Goal: Information Seeking & Learning: Learn about a topic

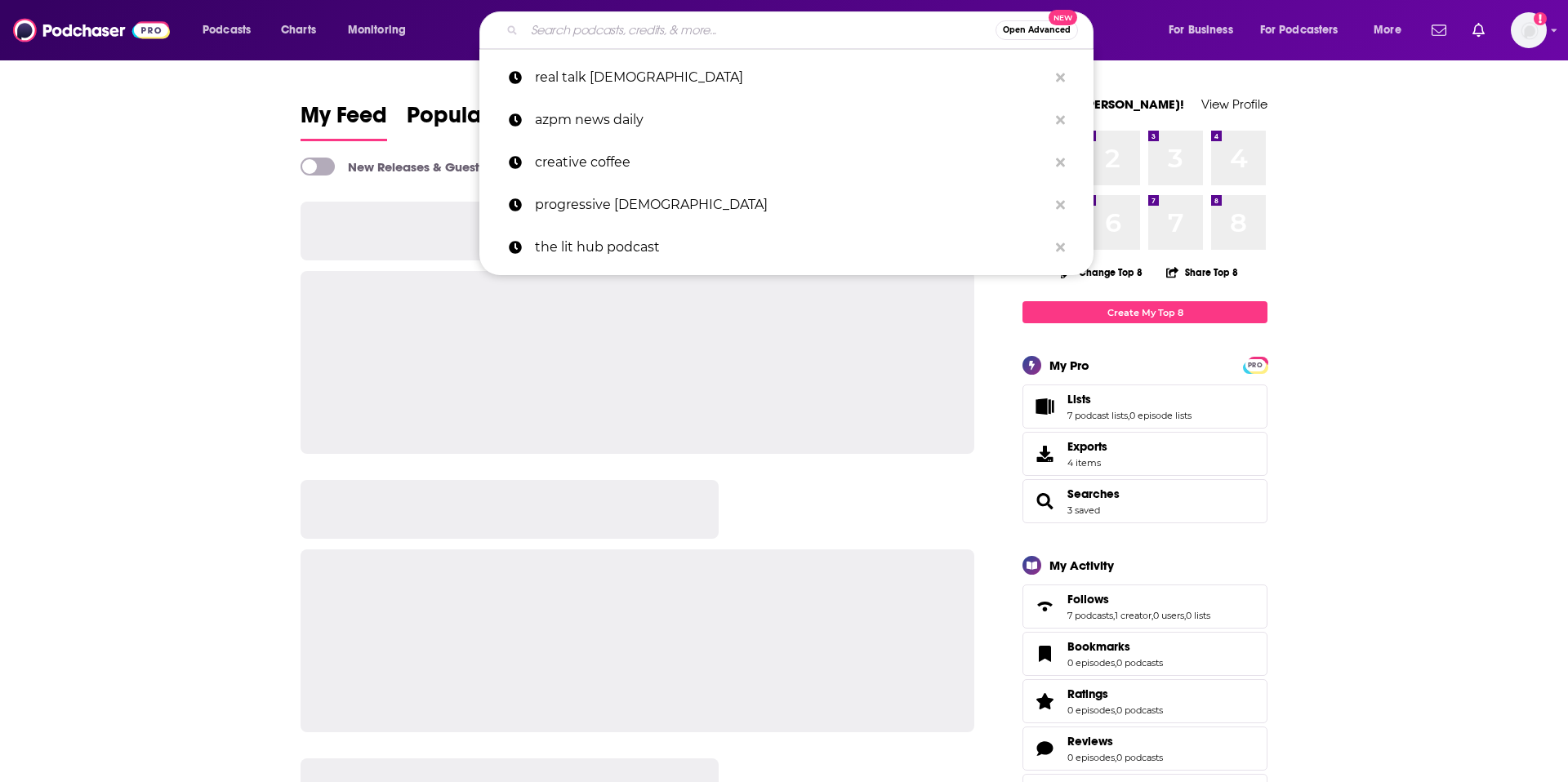
click at [575, 28] on input "Search podcasts, credits, & more..." at bounding box center [760, 29] width 471 height 26
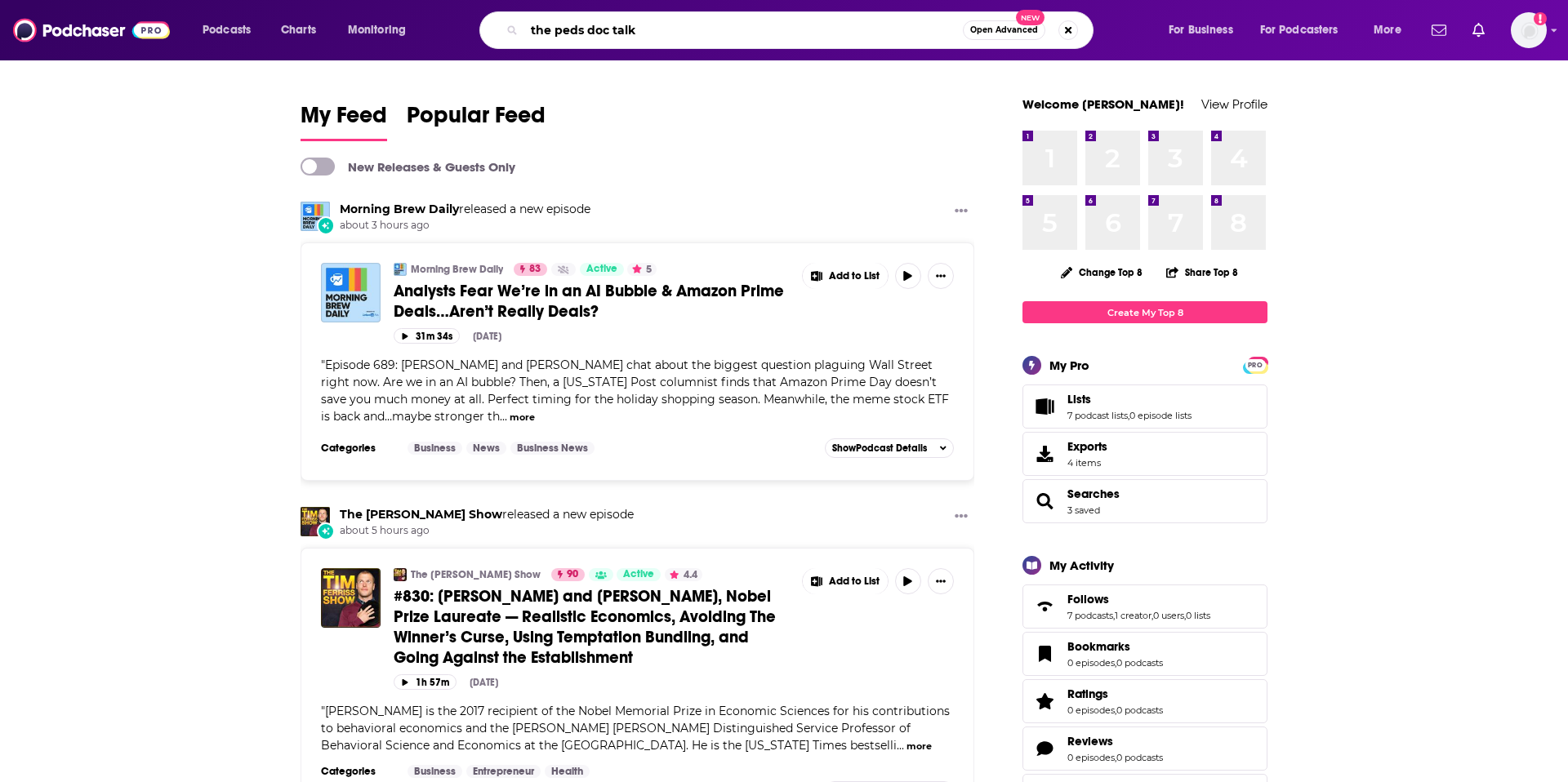
type input "the peds doc talk"
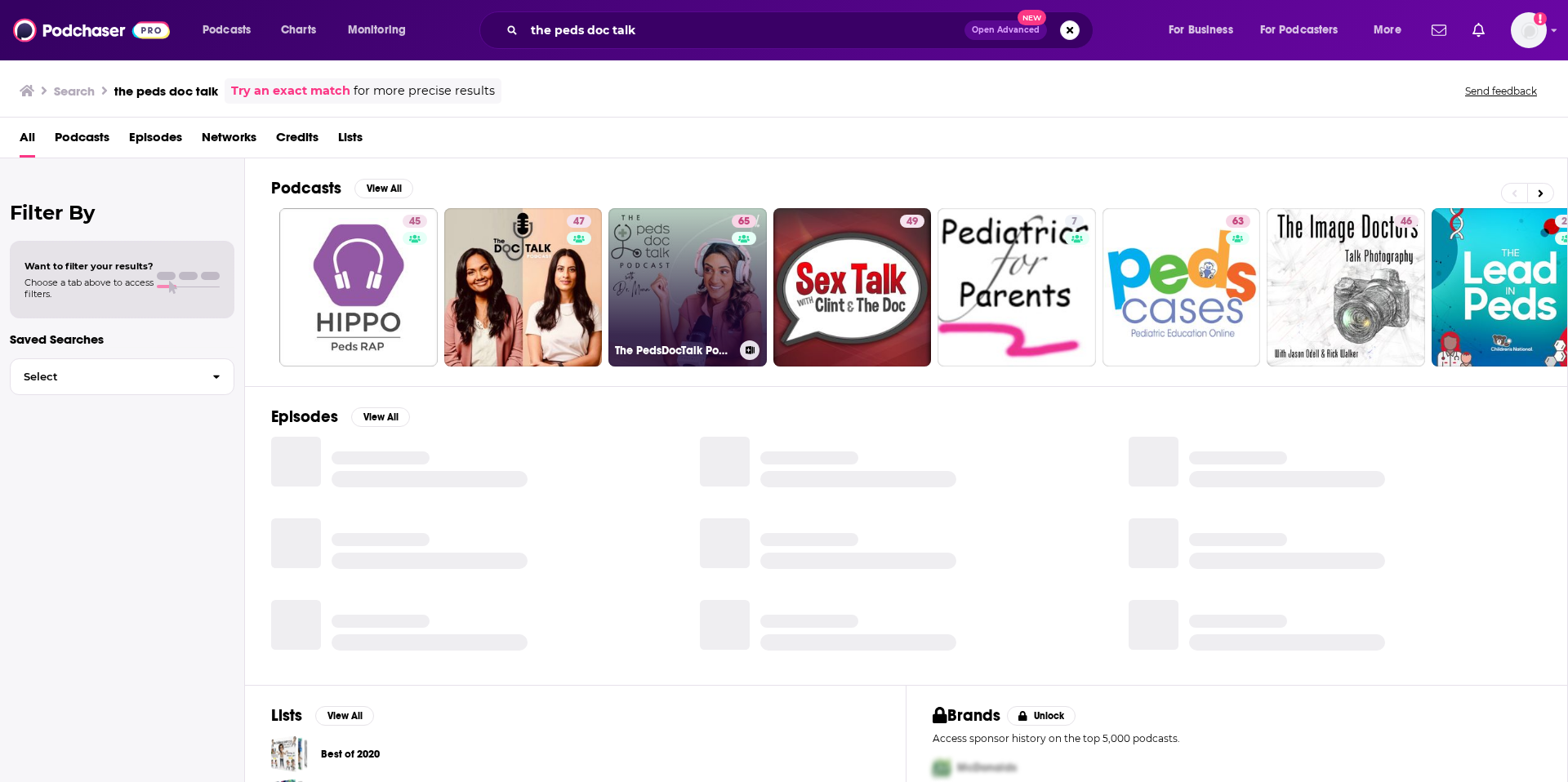
click at [671, 287] on link "65 The PedsDocTalk Podcast: Child Health, Development & Parenting—From a Pediat…" at bounding box center [688, 287] width 158 height 158
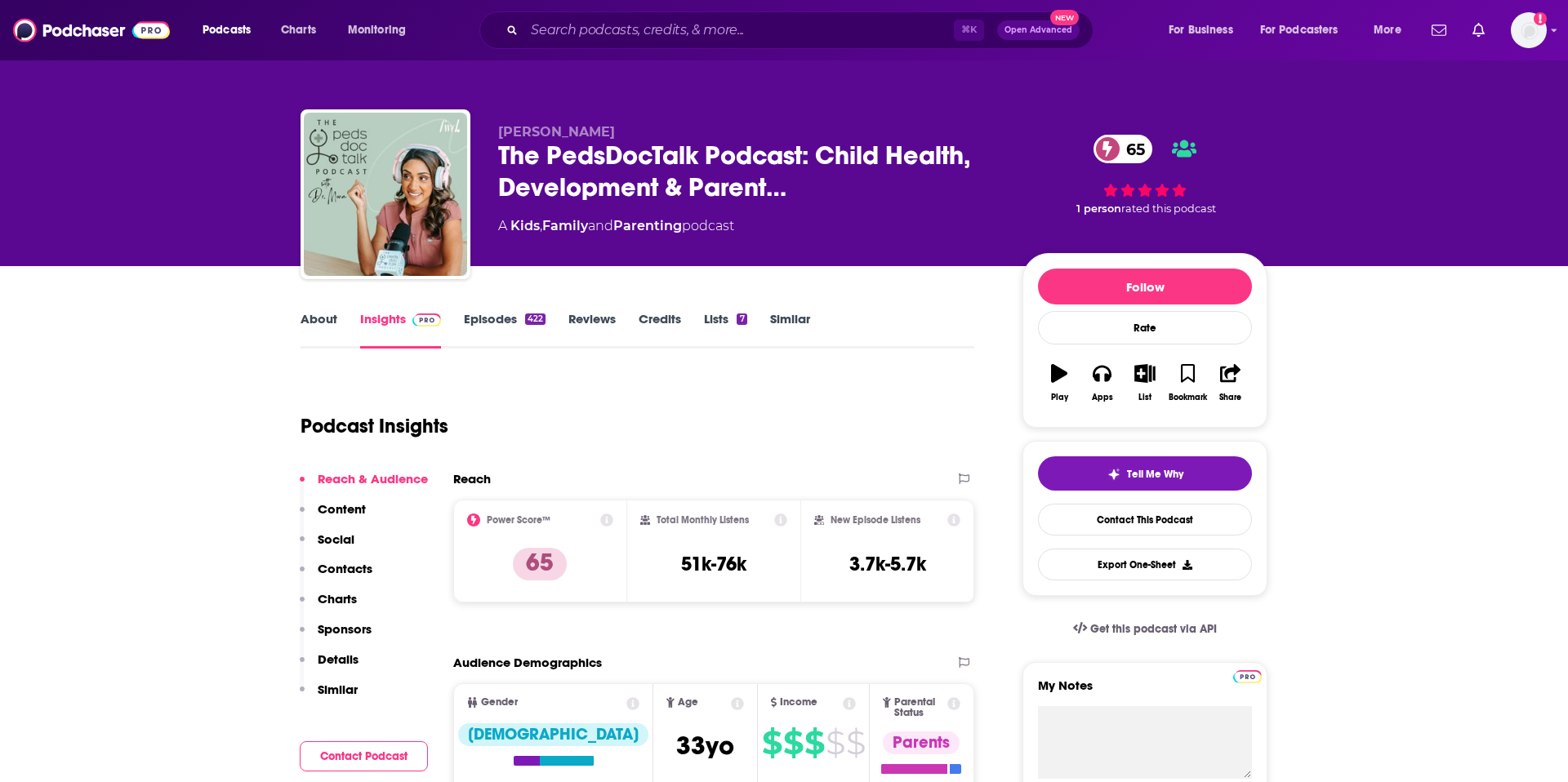
click at [341, 565] on p "Contacts" at bounding box center [345, 568] width 55 height 15
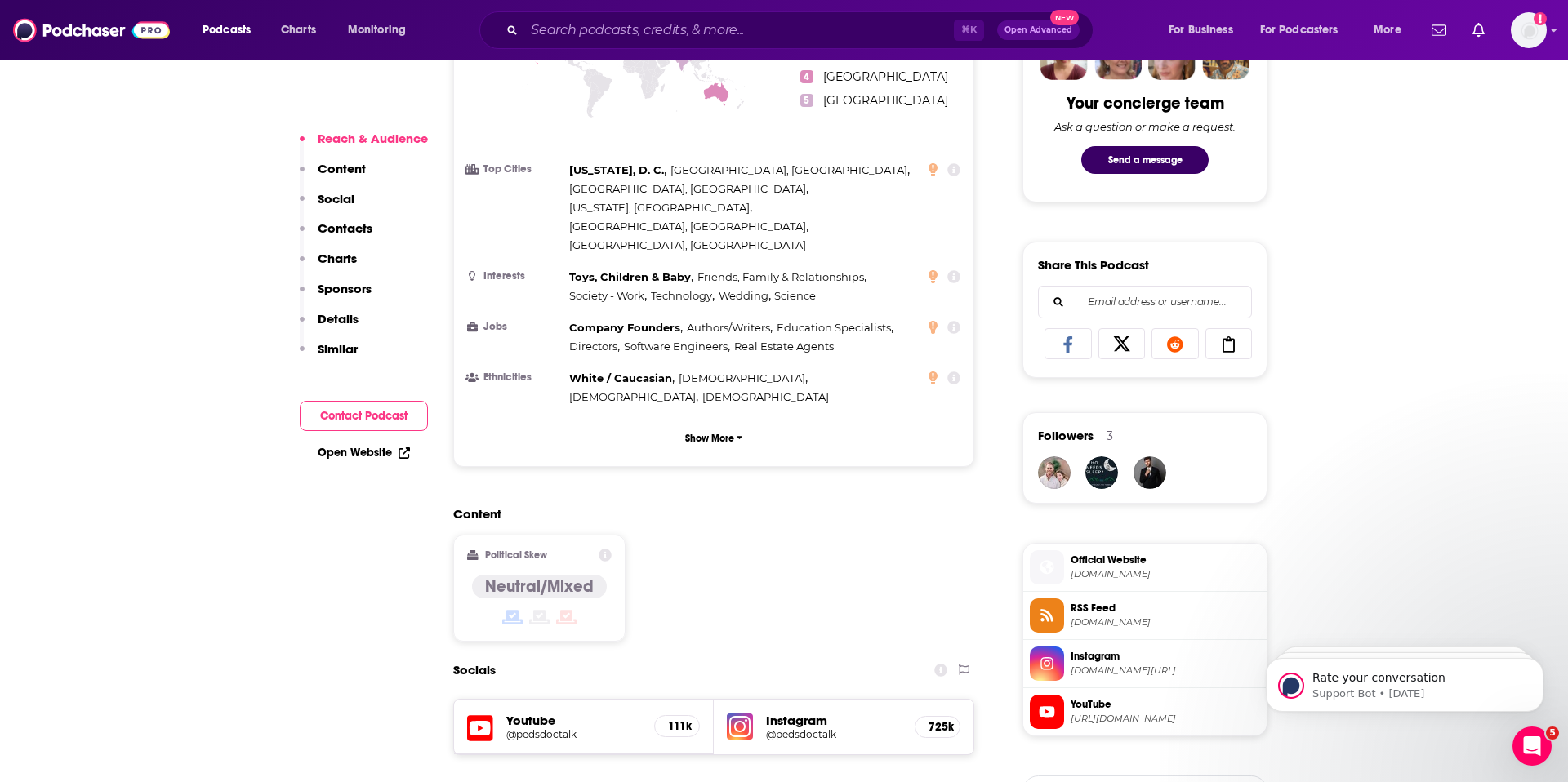
click at [326, 234] on p "Contacts" at bounding box center [345, 228] width 55 height 15
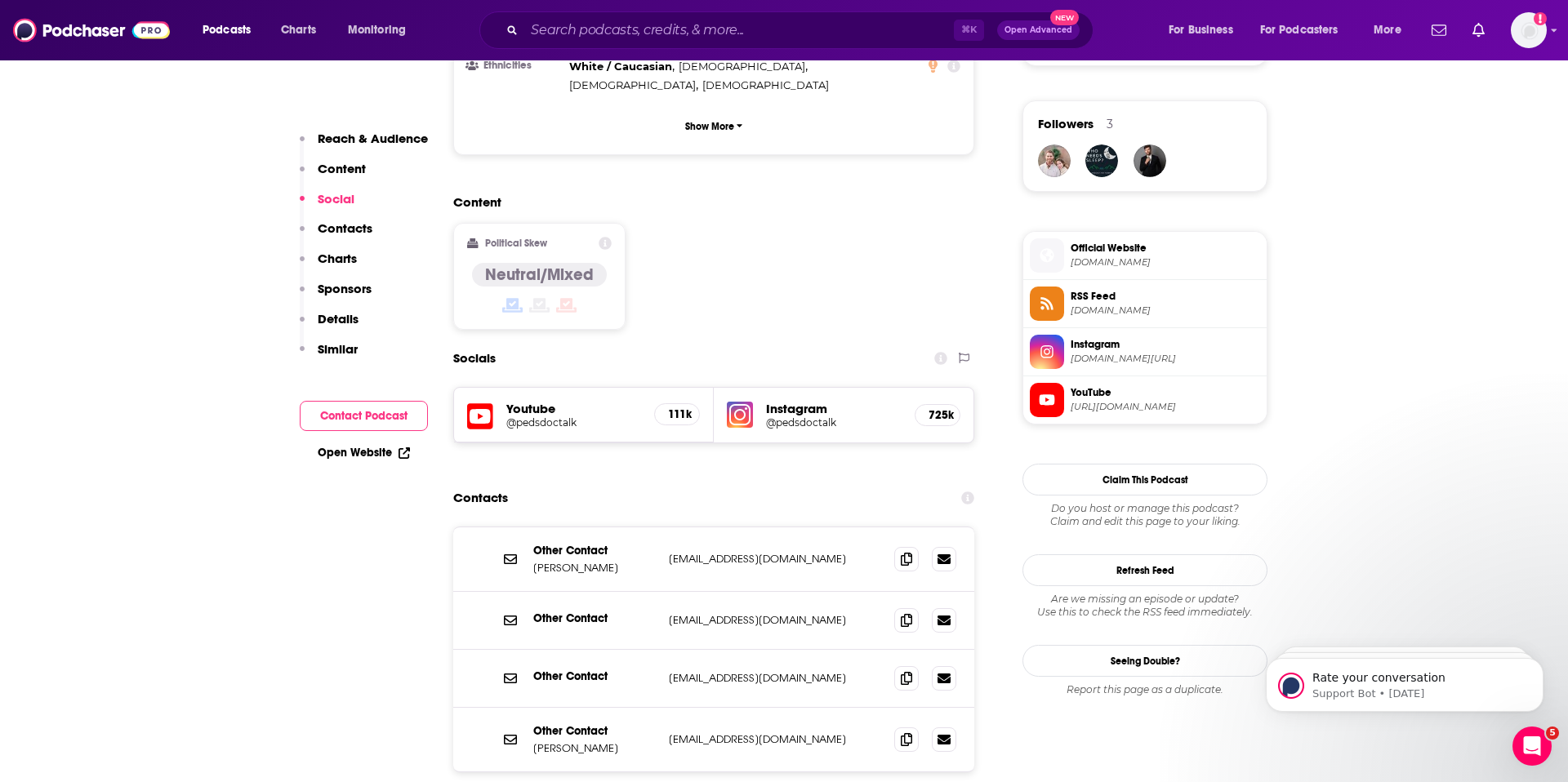
scroll to position [1234, 0]
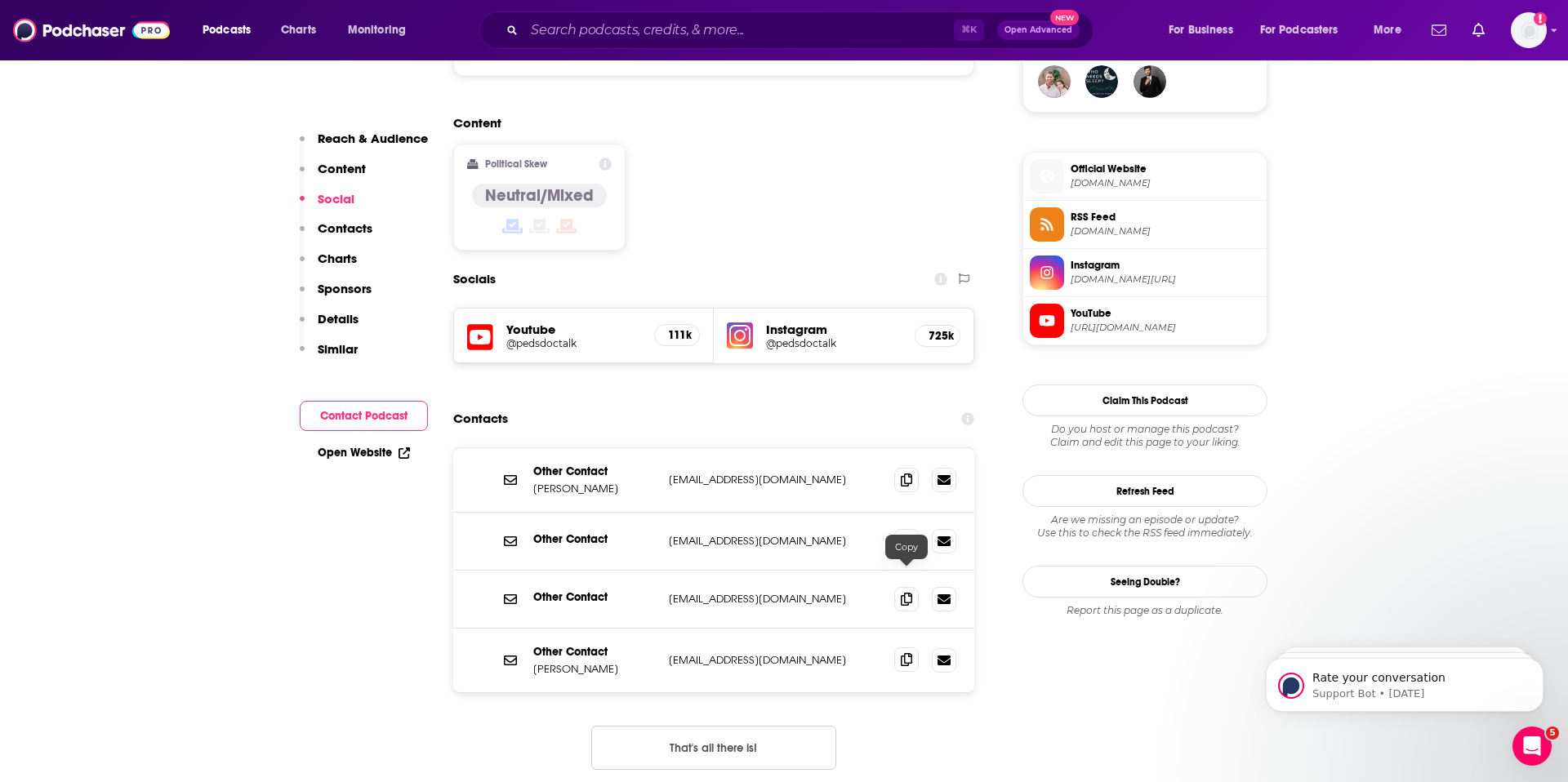
click at [911, 653] on icon at bounding box center [906, 659] width 12 height 13
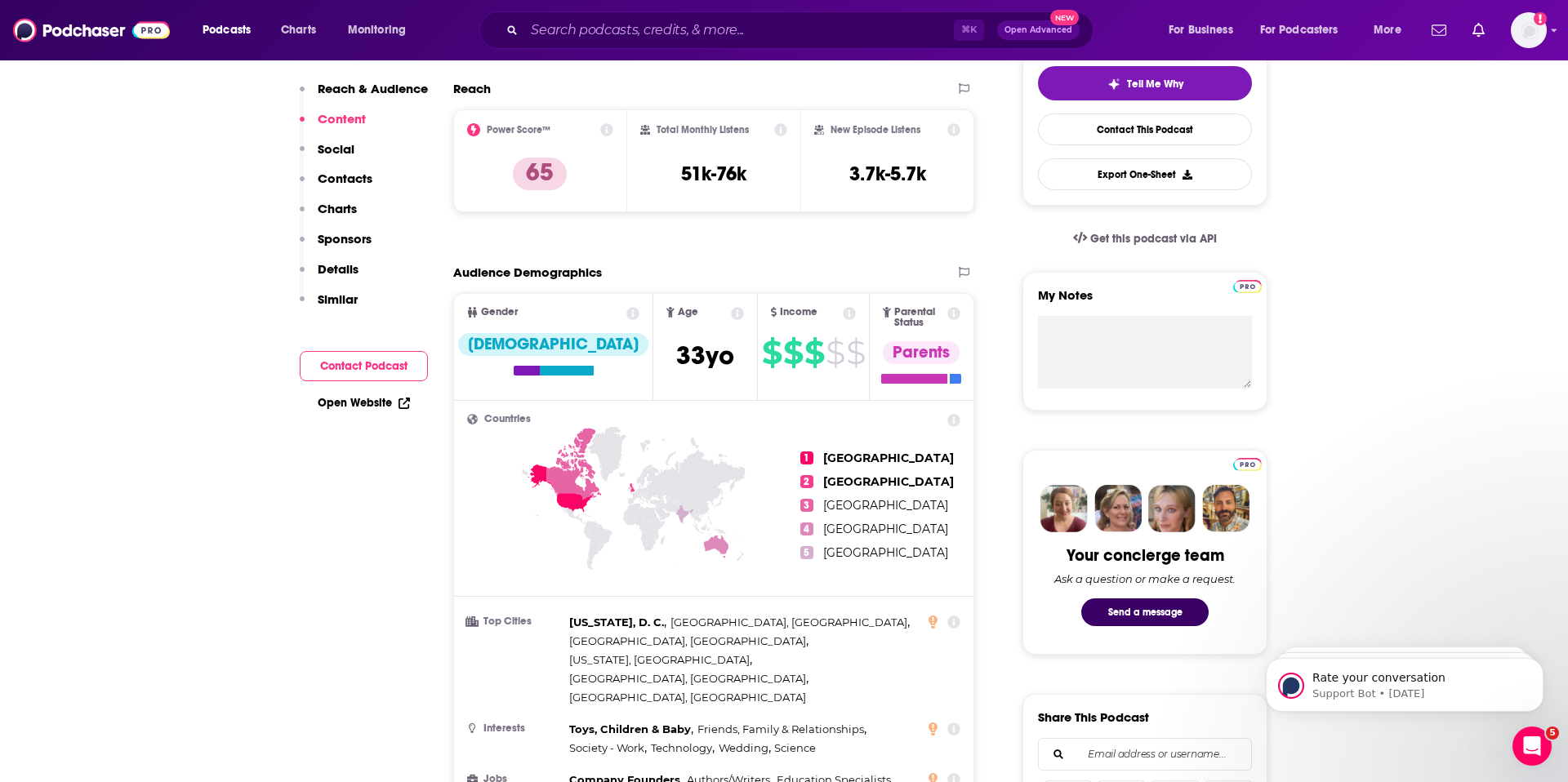
scroll to position [0, 0]
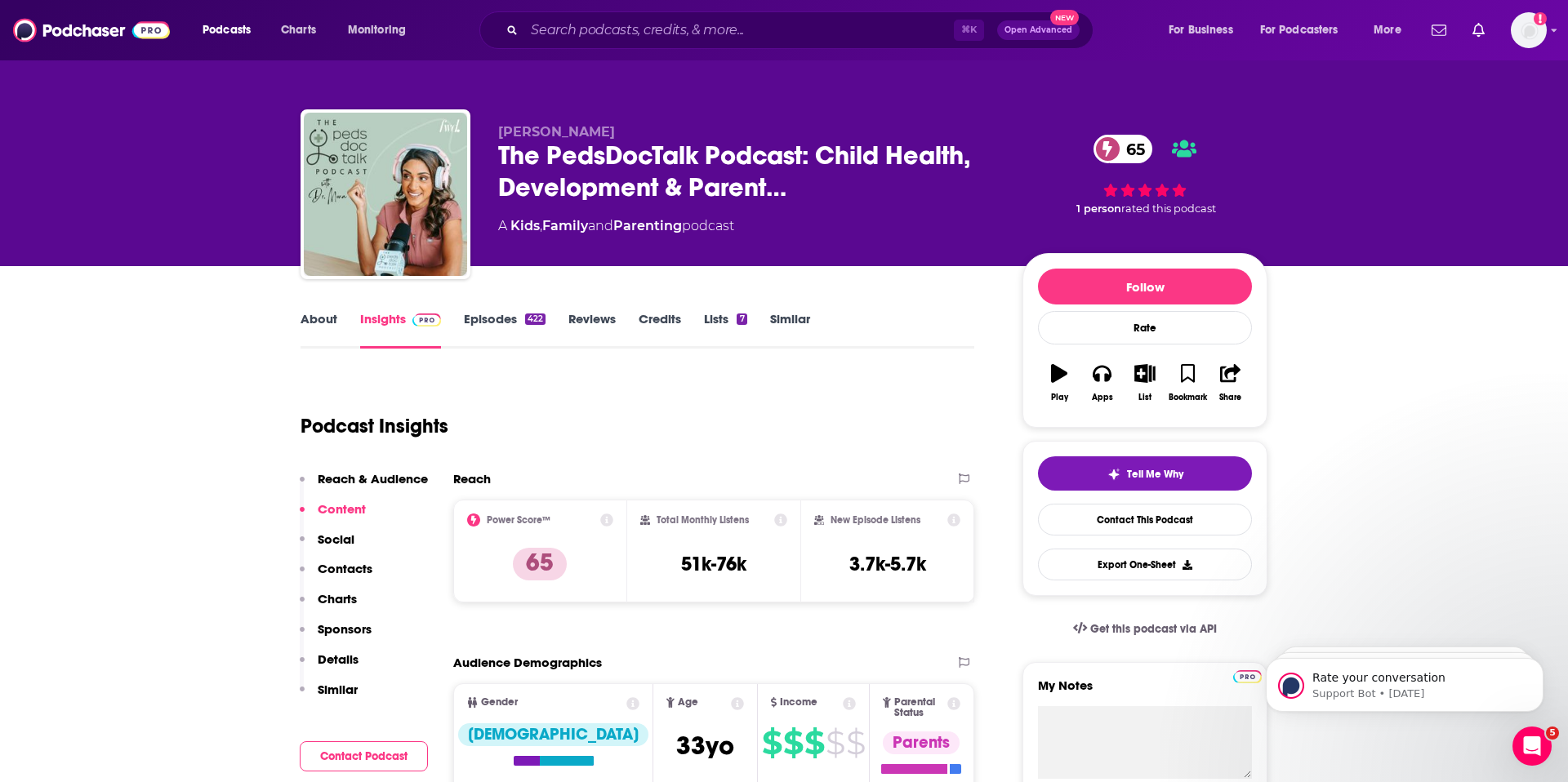
click at [328, 320] on link "About" at bounding box center [318, 330] width 36 height 37
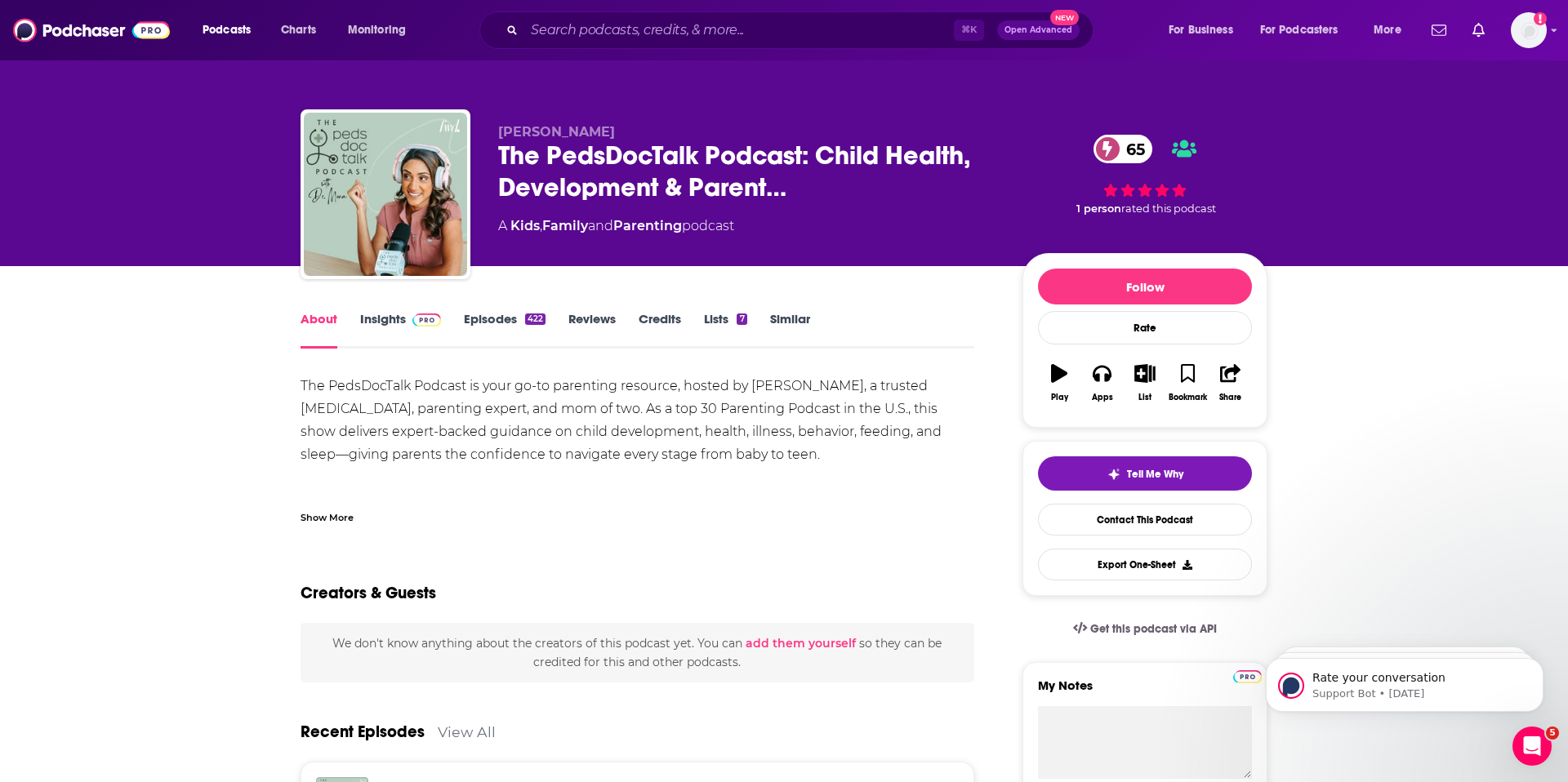
click at [392, 316] on link "Insights" at bounding box center [400, 330] width 81 height 37
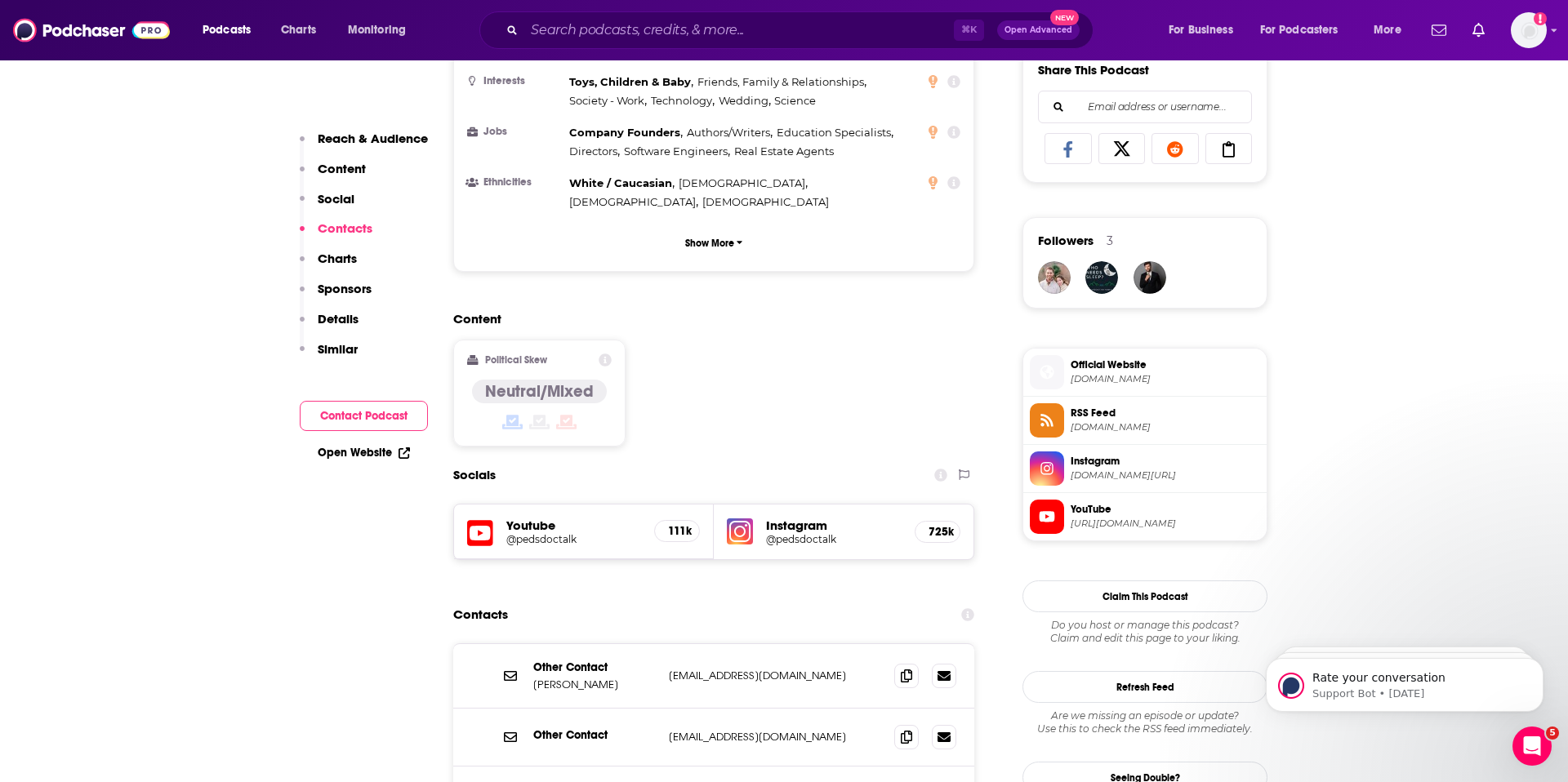
scroll to position [909, 0]
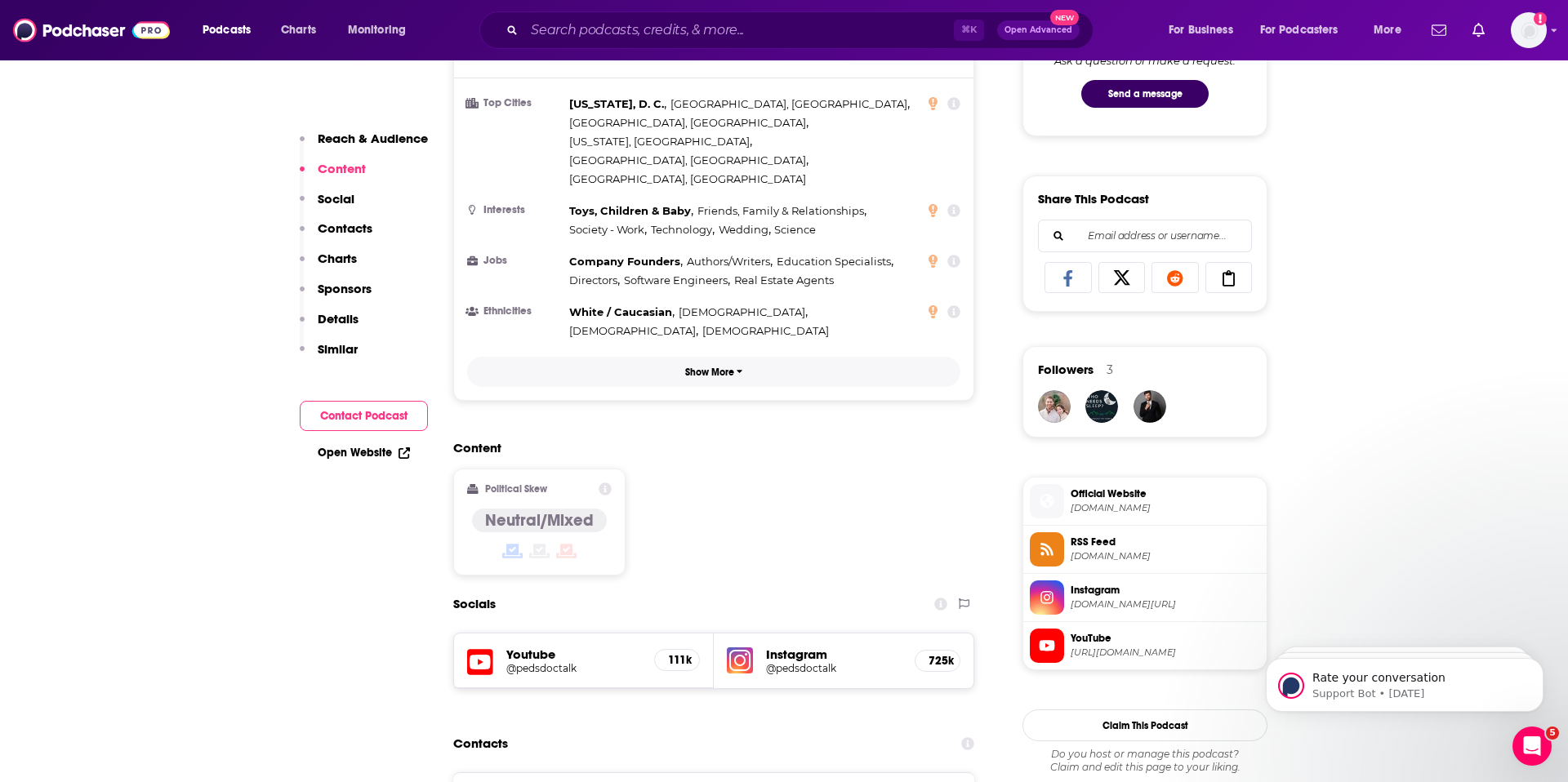
click at [731, 367] on p "Show More" at bounding box center [709, 372] width 49 height 12
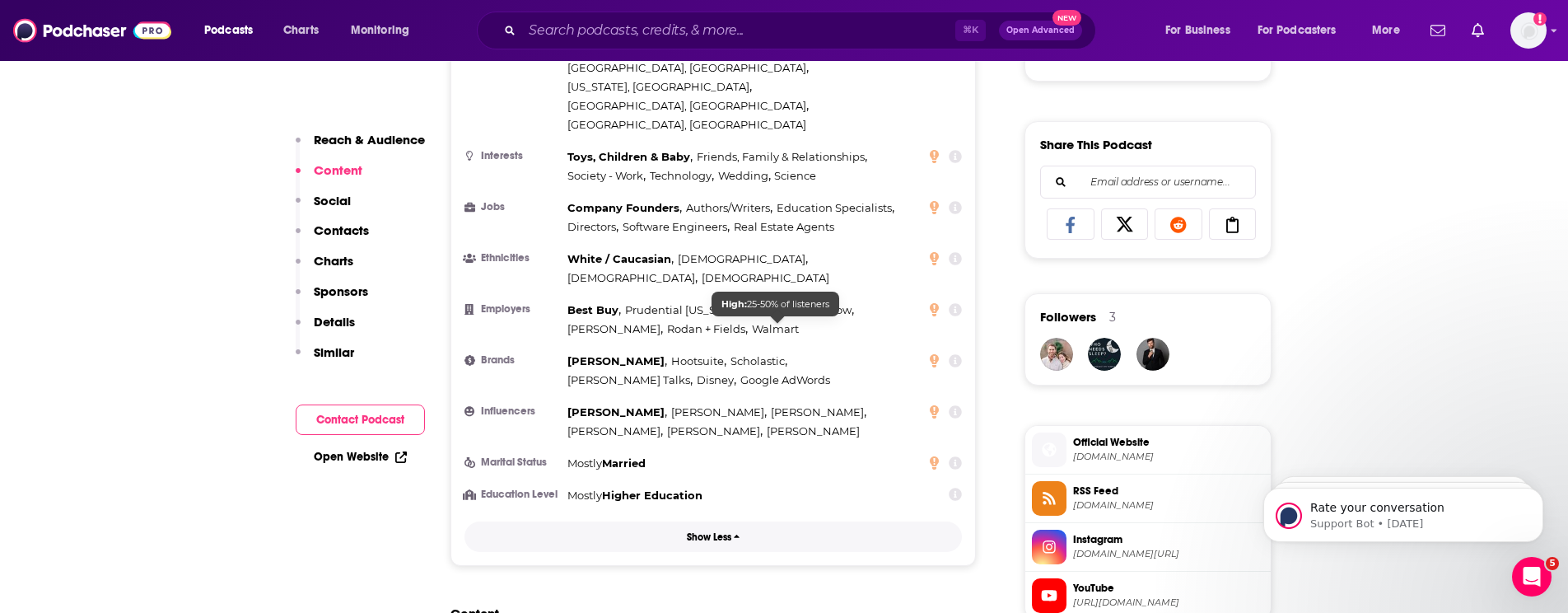
scroll to position [0, 0]
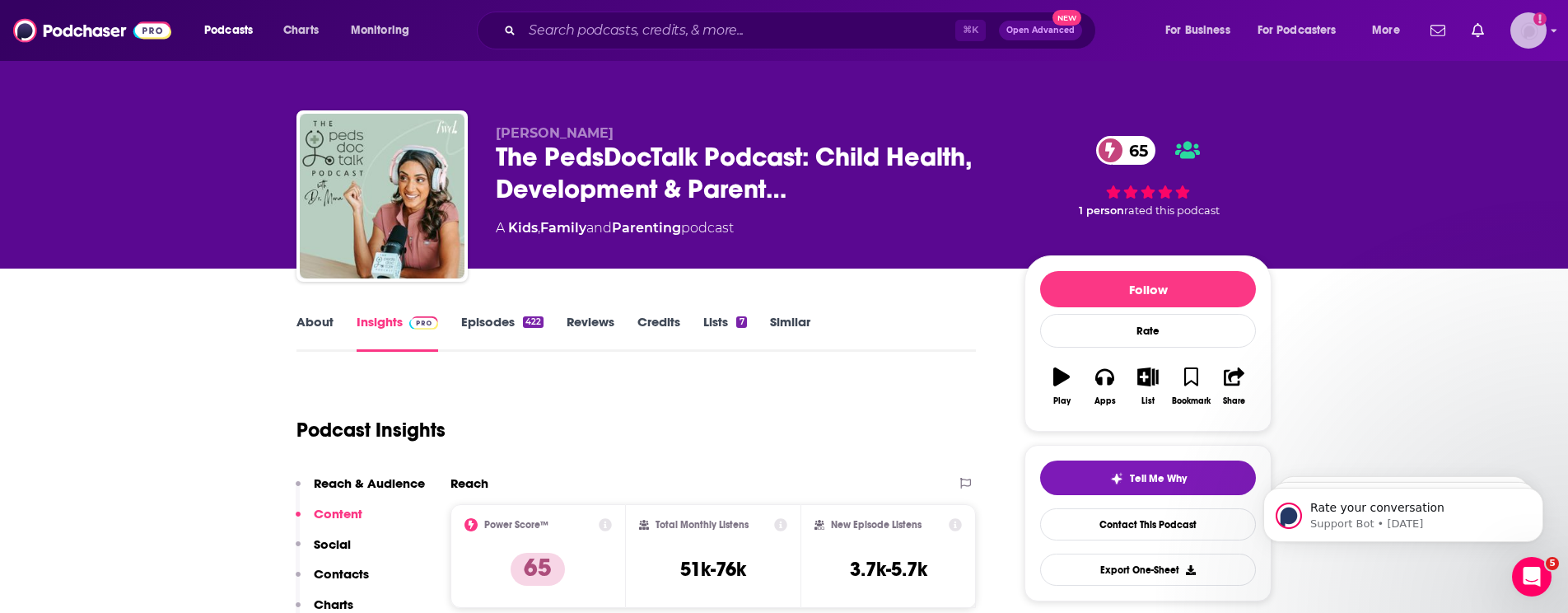
click at [1530, 31] on img "Logged in as ldigiovine" at bounding box center [1529, 31] width 36 height 36
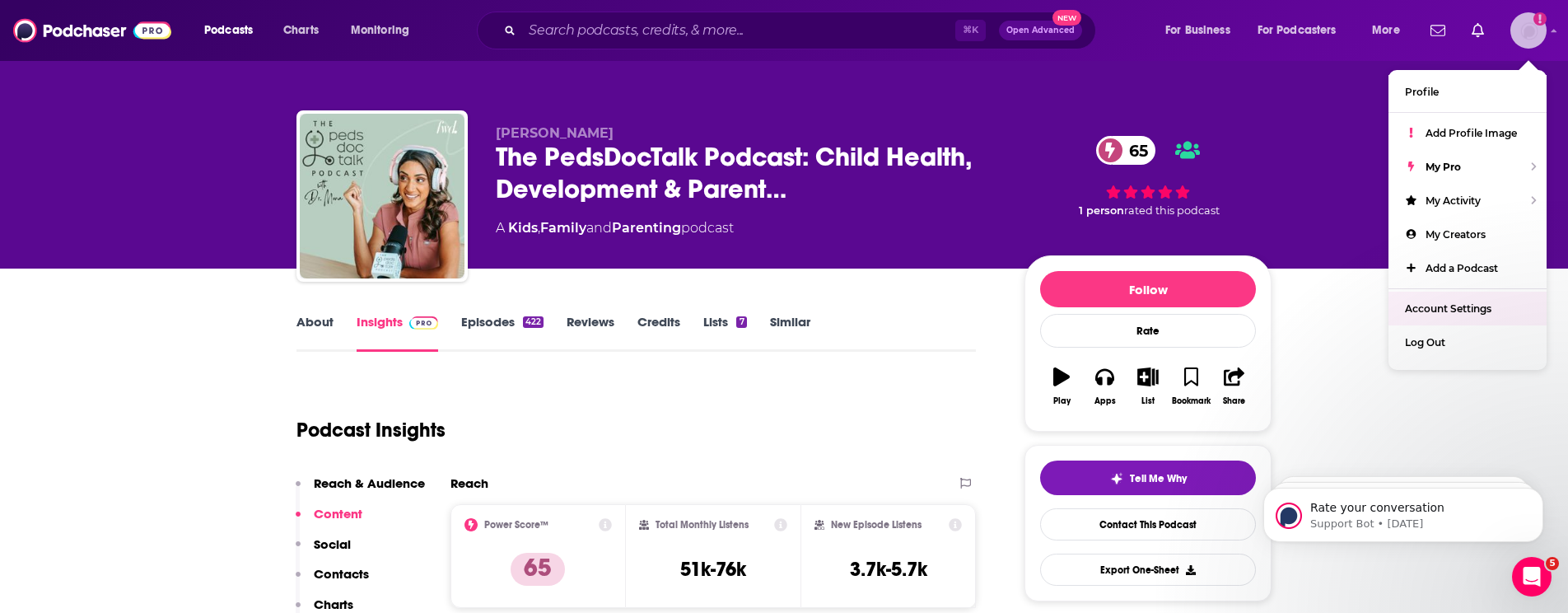
click at [1440, 301] on link "Account Settings" at bounding box center [1468, 309] width 158 height 34
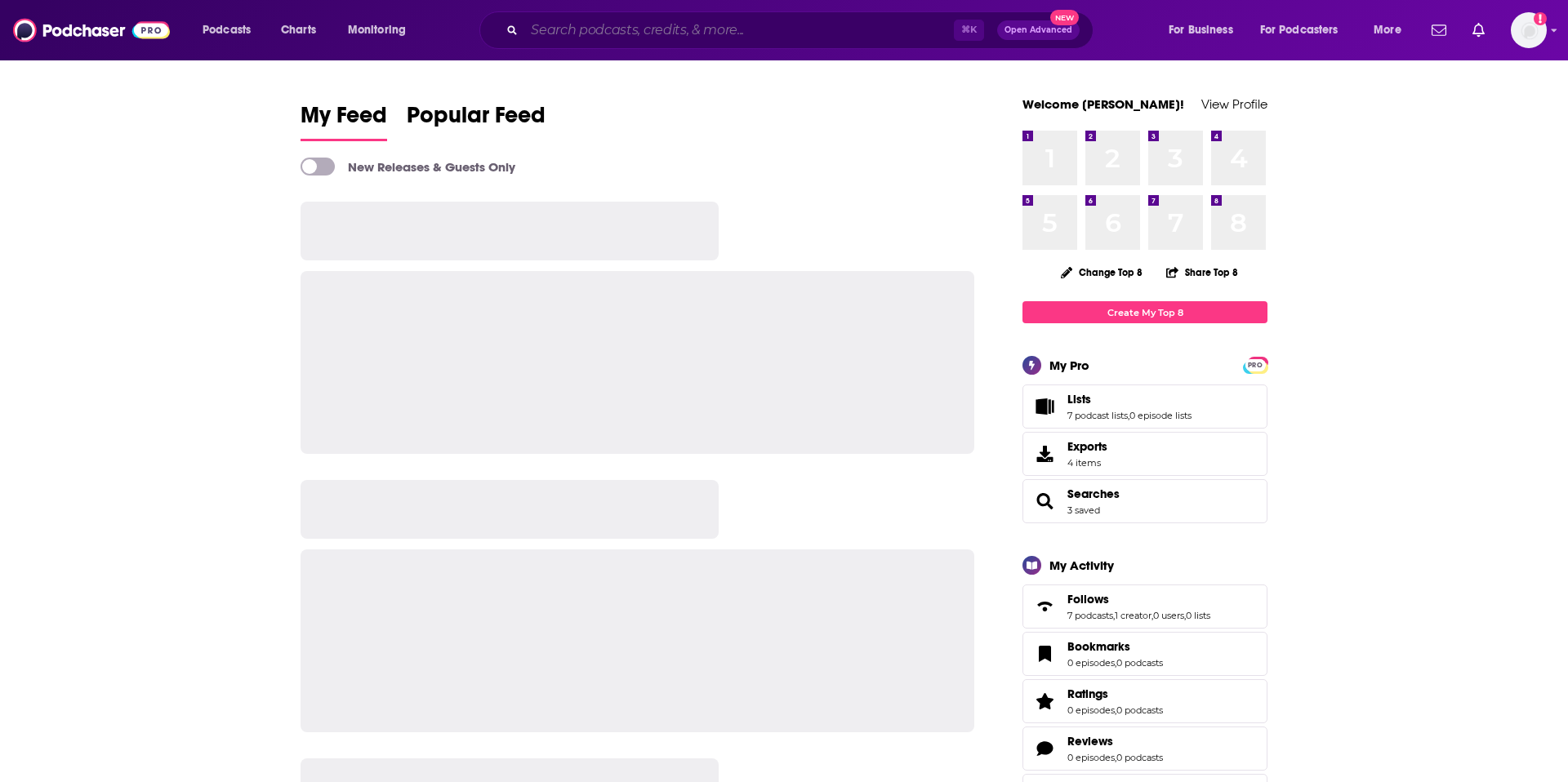
click at [656, 17] on input "Search podcasts, credits, & more..." at bounding box center [738, 29] width 430 height 26
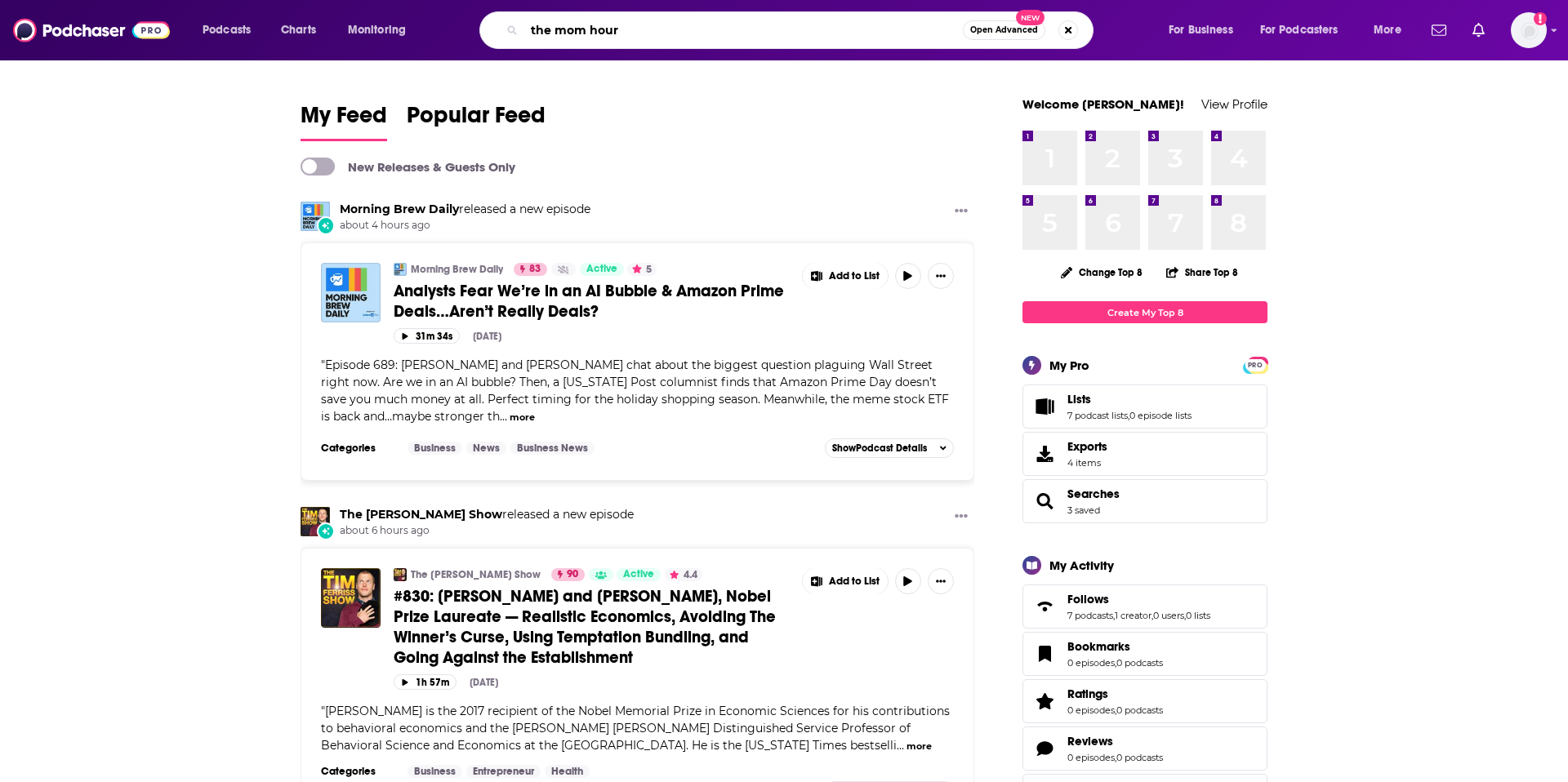
type input "the mom hour"
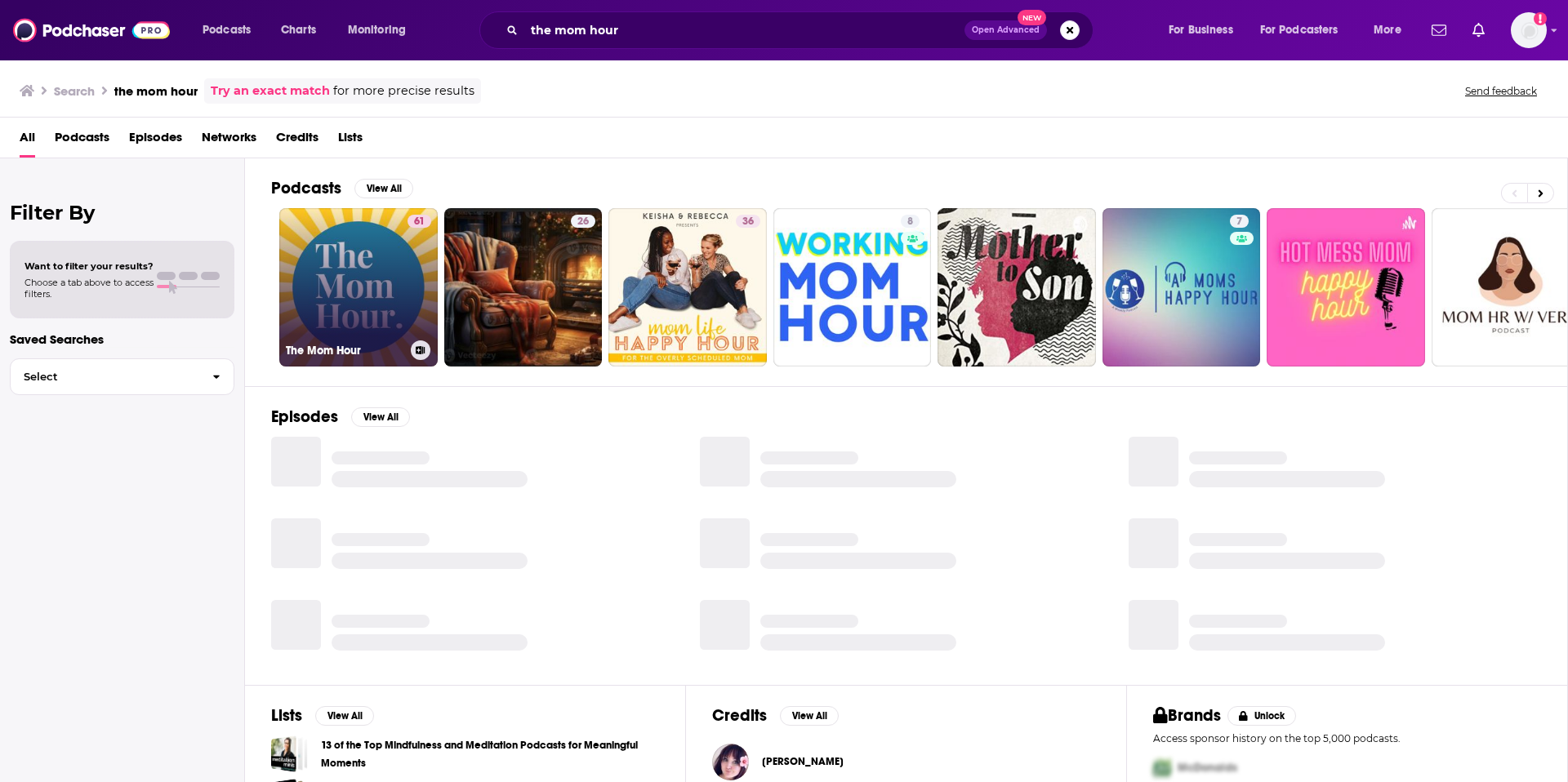
click at [368, 307] on link "61 The Mom Hour" at bounding box center [358, 287] width 158 height 158
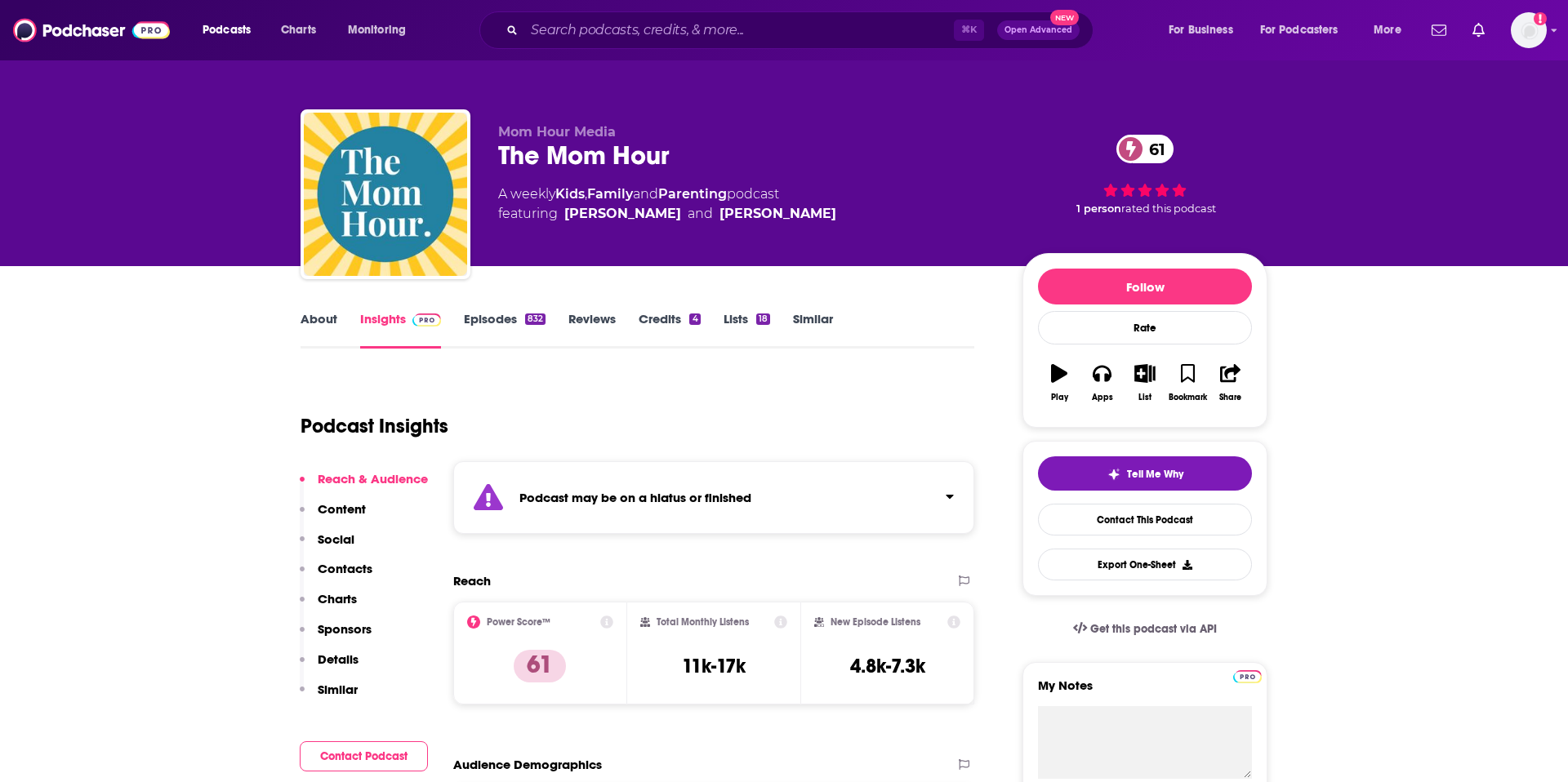
click at [328, 322] on link "About" at bounding box center [318, 330] width 36 height 37
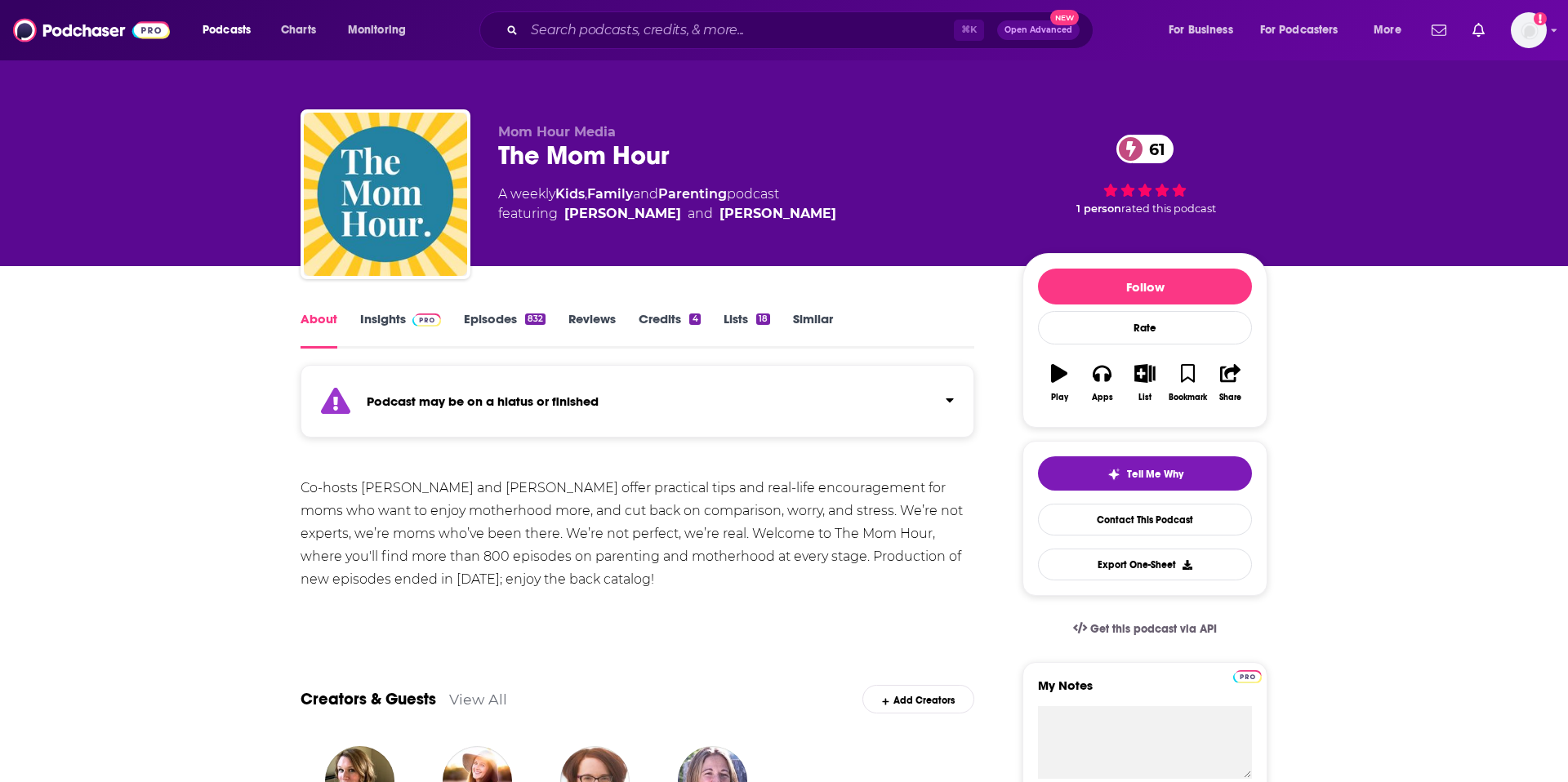
click at [388, 318] on link "Insights" at bounding box center [400, 330] width 81 height 37
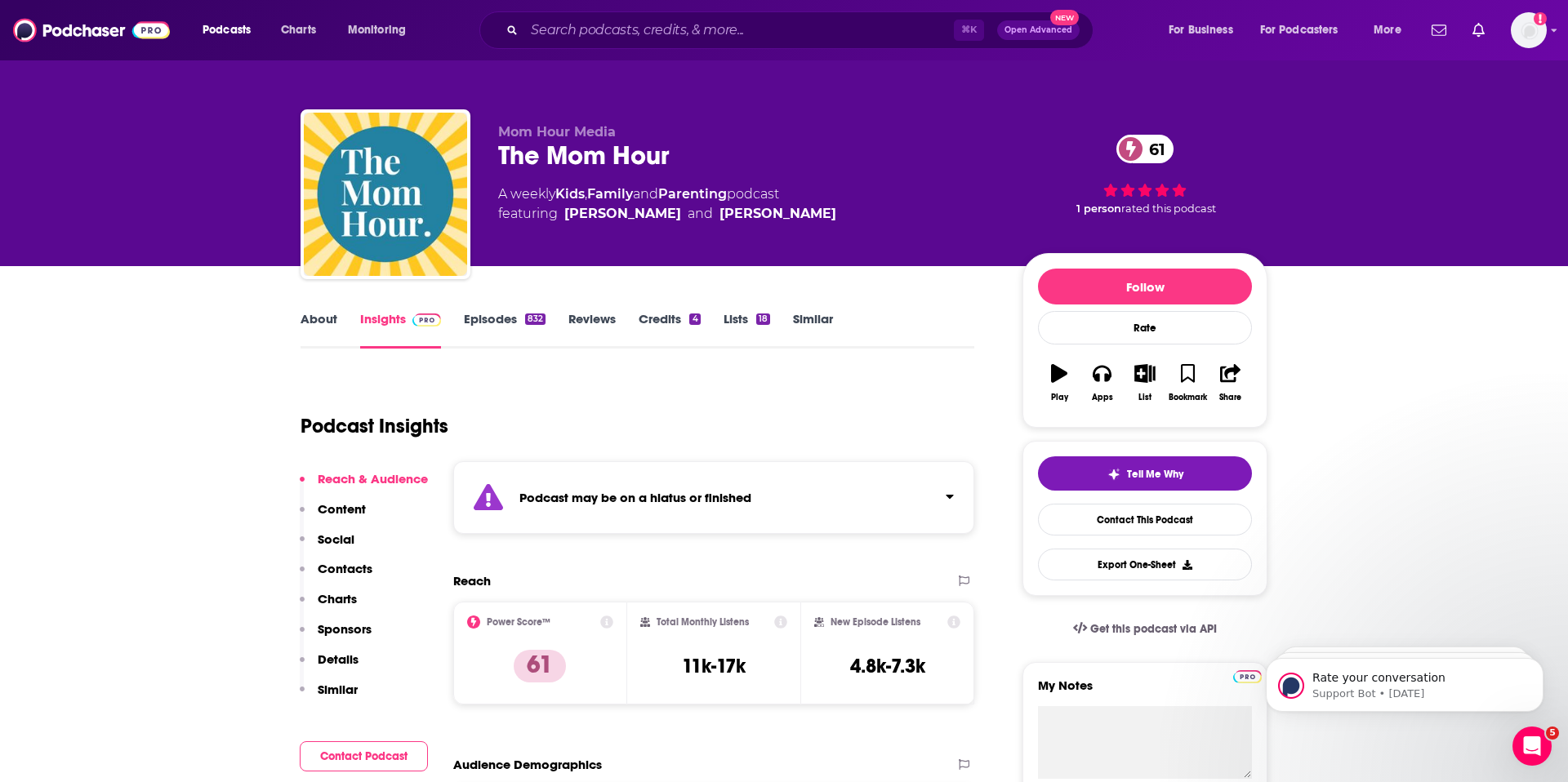
click at [478, 312] on link "Episodes 832" at bounding box center [504, 330] width 82 height 37
